Goal: Task Accomplishment & Management: Use online tool/utility

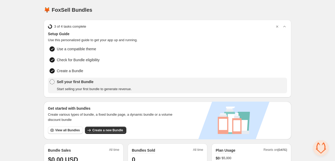
click at [101, 37] on div "Setup Guide Use this personalized guide to get your app up and running." at bounding box center [167, 36] width 239 height 11
drag, startPoint x: 101, startPoint y: 37, endPoint x: 36, endPoint y: 35, distance: 64.4
drag, startPoint x: 36, startPoint y: 35, endPoint x: 135, endPoint y: 35, distance: 98.6
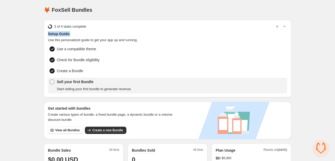
click at [135, 35] on span "Setup Guide" at bounding box center [167, 33] width 239 height 5
click at [98, 42] on span "Use this personalized guide to get your app up and running." at bounding box center [167, 40] width 239 height 5
drag, startPoint x: 98, startPoint y: 42, endPoint x: 53, endPoint y: 42, distance: 44.6
click at [53, 42] on span "Use this personalized guide to get your app up and running." at bounding box center [167, 40] width 239 height 5
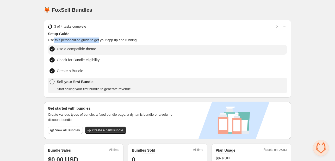
click at [58, 52] on div "Use a compatible theme" at bounding box center [73, 49] width 47 height 7
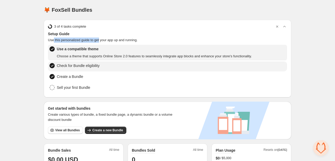
click at [96, 63] on span "Check for Bundle eligibility" at bounding box center [78, 65] width 43 height 5
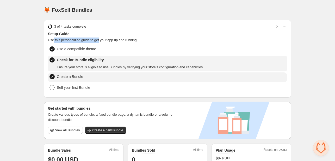
click at [96, 74] on li "Create a Bundle" at bounding box center [167, 78] width 239 height 10
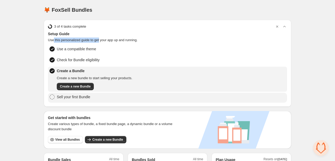
click at [94, 94] on li "Sell your first Bundle" at bounding box center [167, 98] width 239 height 10
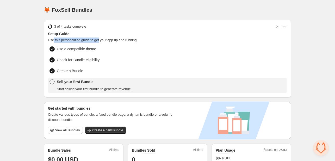
scroll to position [52, 0]
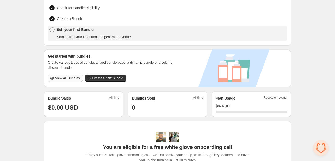
click at [78, 77] on span "View all Bundles" at bounding box center [67, 78] width 25 height 4
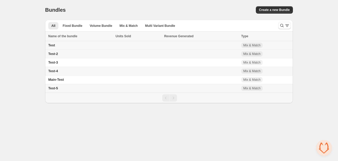
click at [142, 47] on td at bounding box center [138, 45] width 49 height 9
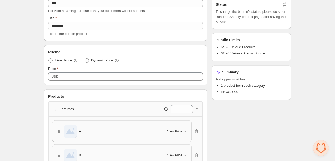
scroll to position [52, 0]
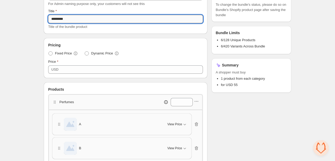
click at [71, 20] on input "*********" at bounding box center [125, 19] width 155 height 8
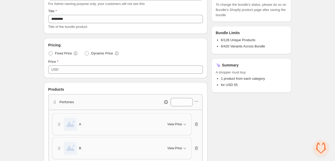
click at [43, 21] on div "Test. This page is ready Test Mix & Match Duplicate Bundle View Bundle in Shopi…" at bounding box center [168, 160] width 260 height 425
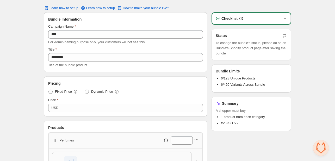
scroll to position [0, 0]
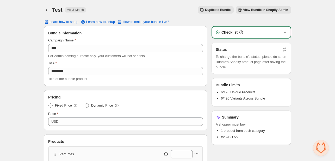
click at [226, 58] on span "To change the bundle's status, please do so on Bundle's Shopify product page af…" at bounding box center [251, 62] width 71 height 16
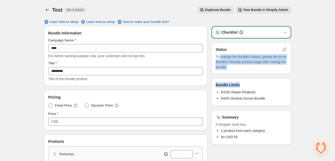
drag, startPoint x: 226, startPoint y: 58, endPoint x: 233, endPoint y: 77, distance: 20.5
click at [233, 77] on div "Checklist Status To change the bundle's status, please do so on Bundle's Shopif…" at bounding box center [252, 85] width 80 height 119
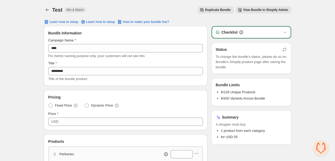
click at [232, 65] on span "To change the bundle's status, please do so on Bundle's Shopify product page af…" at bounding box center [251, 62] width 71 height 16
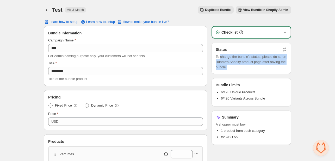
drag, startPoint x: 232, startPoint y: 65, endPoint x: 224, endPoint y: 54, distance: 13.4
click at [224, 54] on span "To change the bundle's status, please do so on Bundle's Shopify product page af…" at bounding box center [251, 62] width 71 height 16
drag, startPoint x: 224, startPoint y: 54, endPoint x: 231, endPoint y: 67, distance: 14.6
click at [231, 67] on span "To change the bundle's status, please do so on Bundle's Shopify product page af…" at bounding box center [251, 62] width 71 height 16
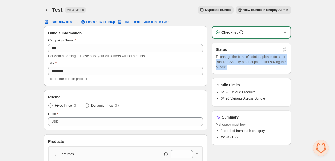
click at [231, 67] on span "To change the bundle's status, please do so on Bundle's Shopify product page af…" at bounding box center [251, 62] width 71 height 16
